Goal: Find specific page/section: Find specific page/section

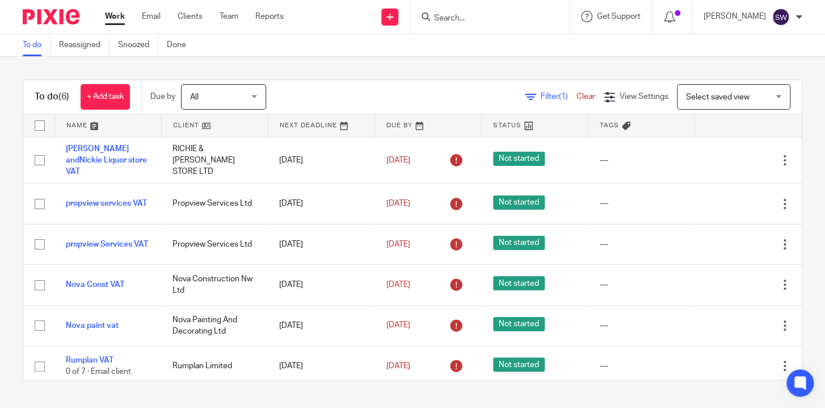
scroll to position [1, 0]
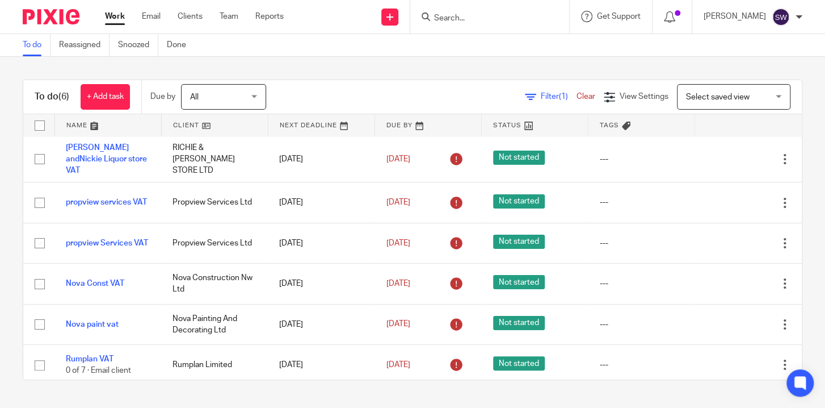
click at [451, 12] on form at bounding box center [493, 17] width 121 height 14
click at [458, 14] on input "Search" at bounding box center [484, 19] width 102 height 10
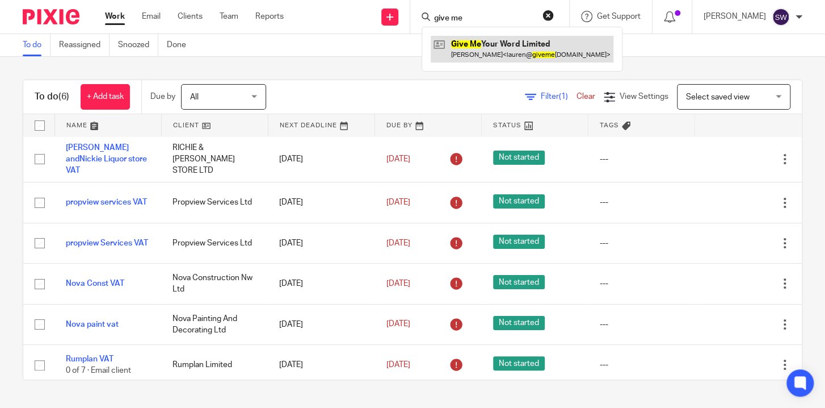
type input "give me"
click at [506, 43] on link at bounding box center [522, 49] width 183 height 26
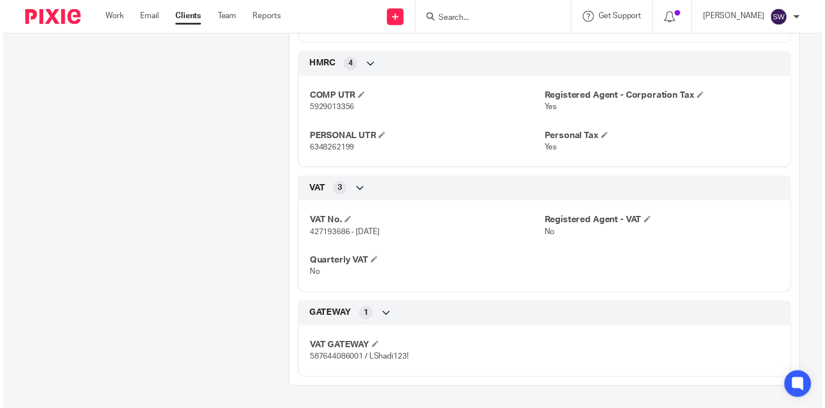
scroll to position [481, 0]
